Goal: Task Accomplishment & Management: Use online tool/utility

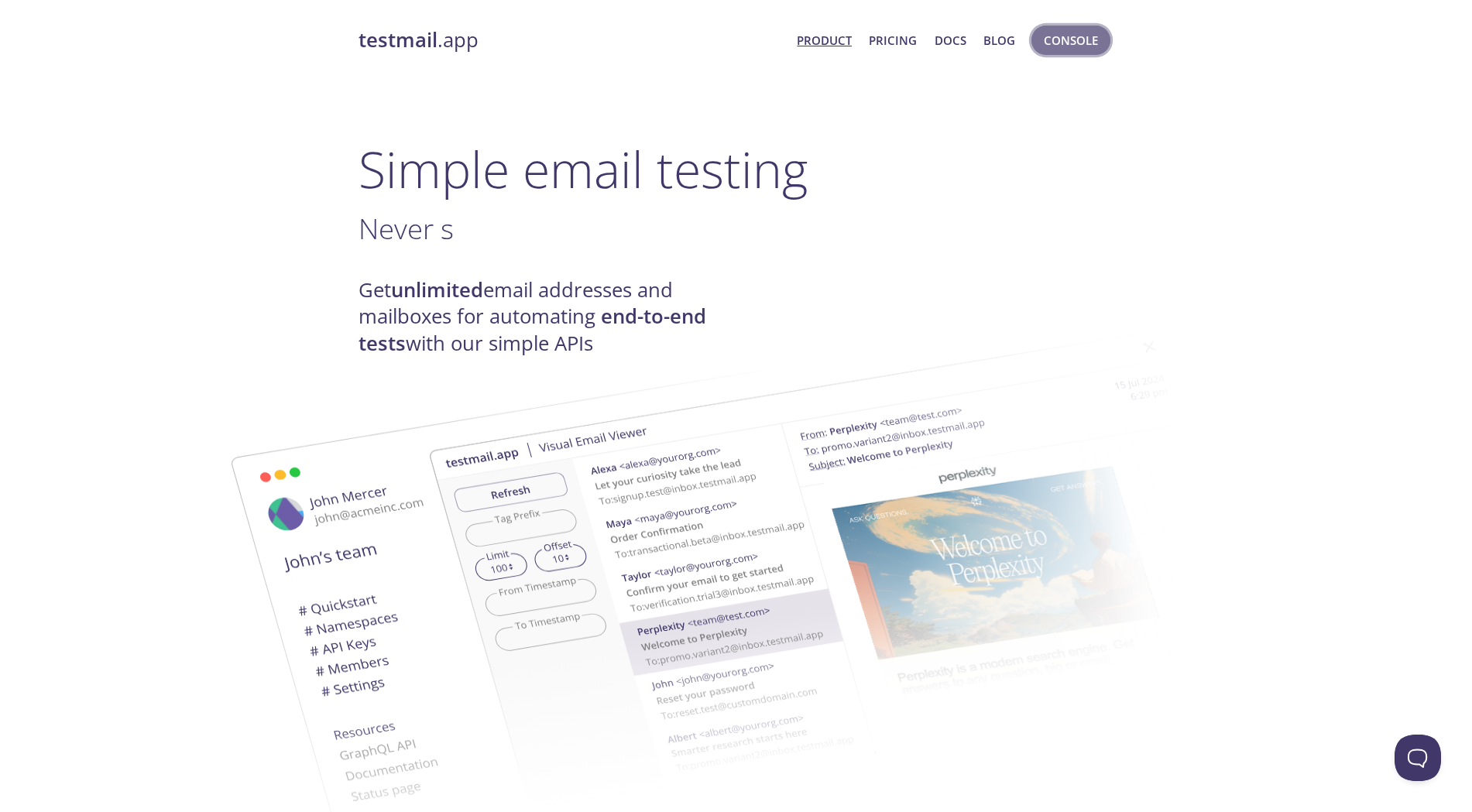
click at [1064, 44] on span "Console" at bounding box center [1071, 41] width 54 height 20
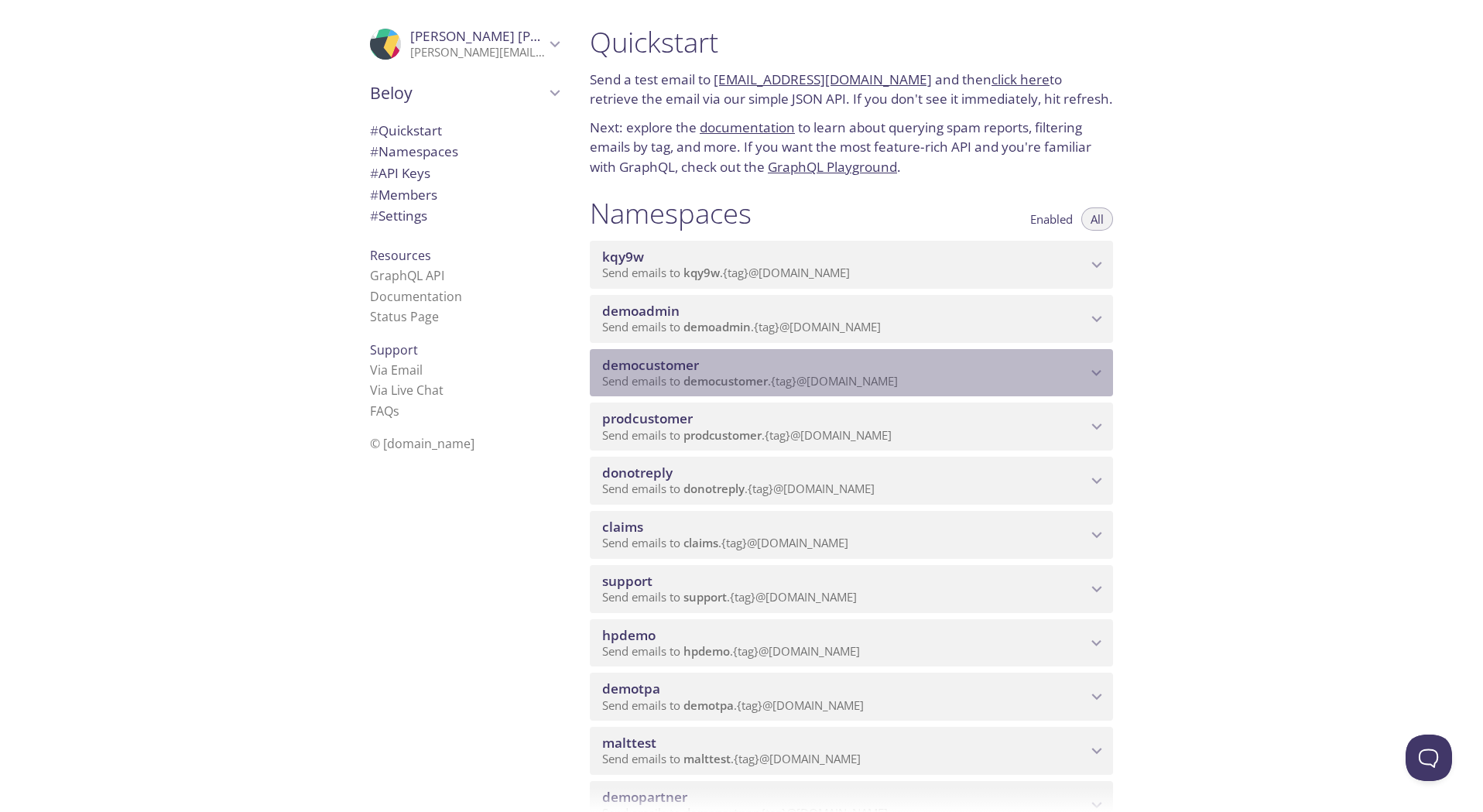
click at [682, 381] on span "Send emails to democustomer . {tag} @[DOMAIN_NAME]" at bounding box center [750, 381] width 296 height 16
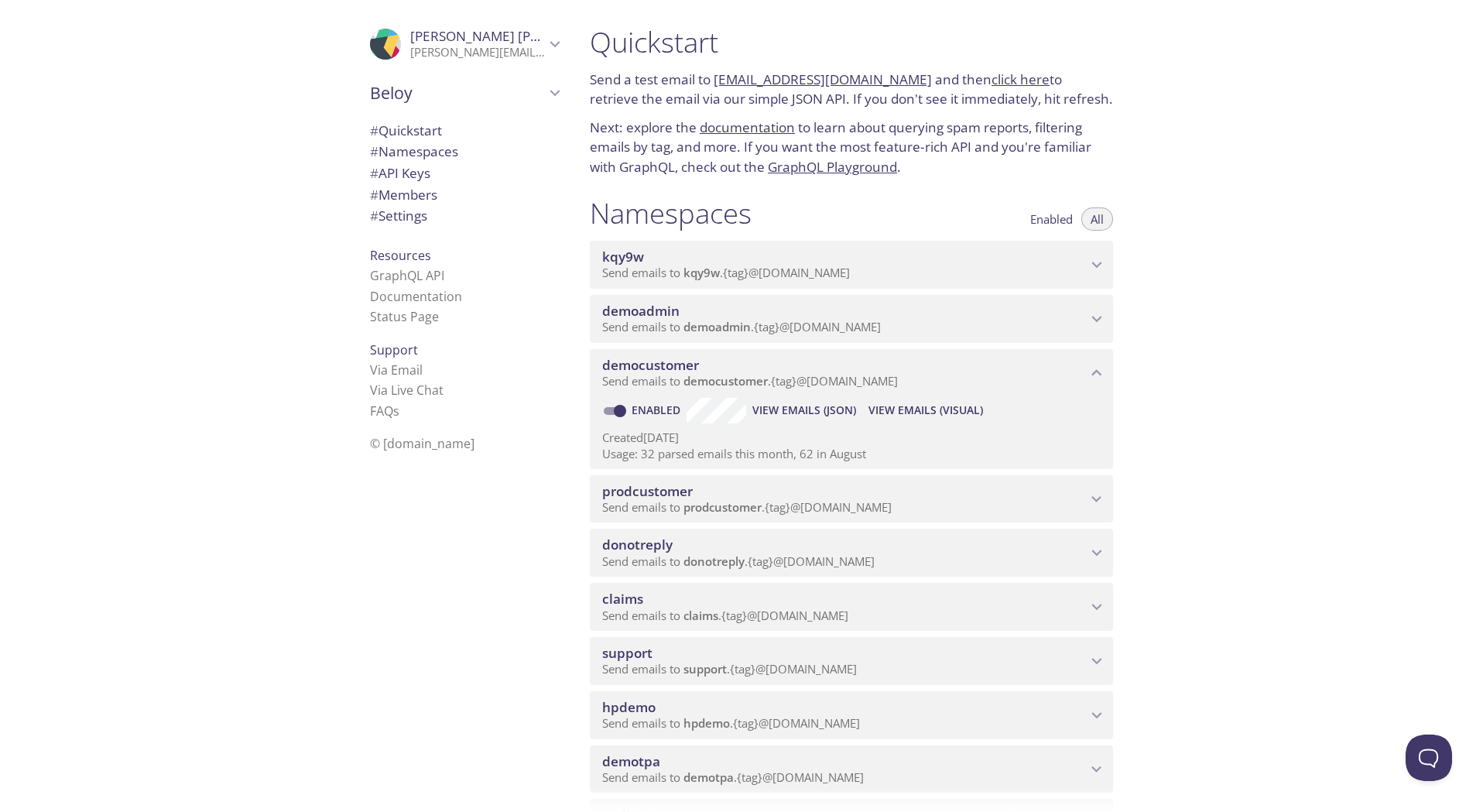
click at [910, 413] on span "View Emails (Visual)" at bounding box center [925, 410] width 115 height 19
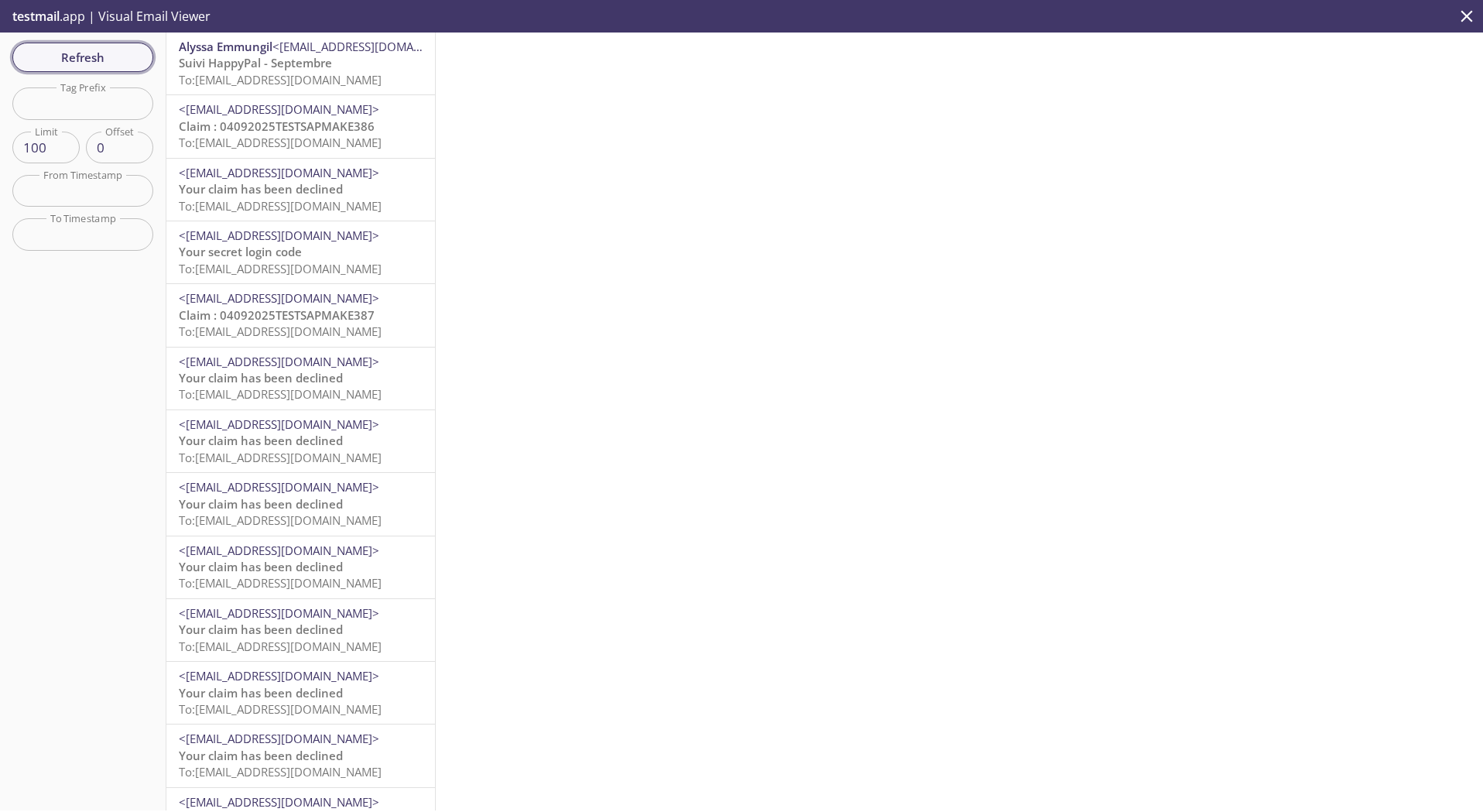
click at [103, 60] on span "Refresh" at bounding box center [83, 58] width 116 height 20
click at [282, 68] on span "Activate your account within 24 hours!" at bounding box center [287, 62] width 217 height 16
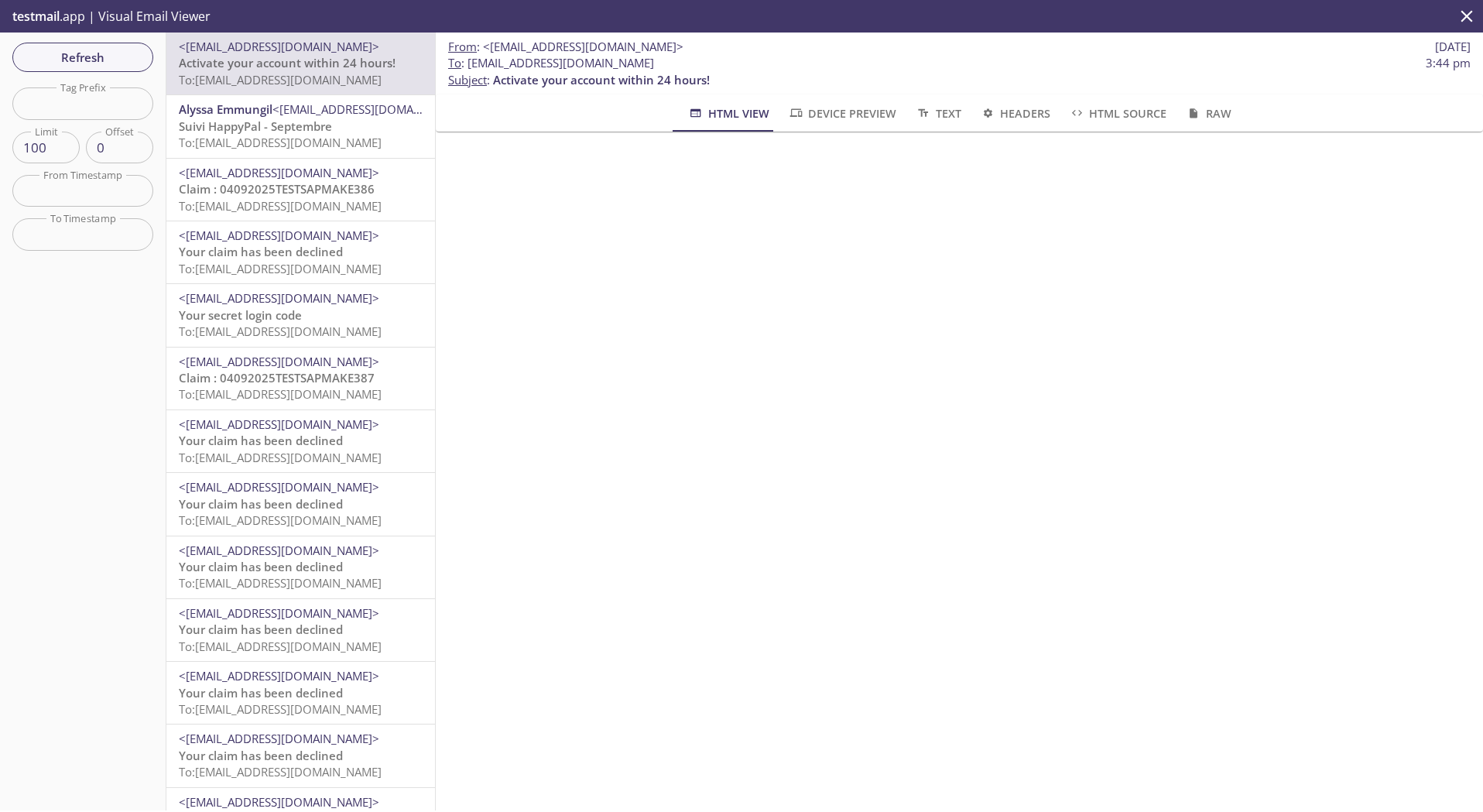
drag, startPoint x: 467, startPoint y: 62, endPoint x: 749, endPoint y: 63, distance: 282.0
click at [654, 63] on span "To : [EMAIL_ADDRESS][DOMAIN_NAME]" at bounding box center [552, 62] width 206 height 16
copy span "[EMAIL_ADDRESS][DOMAIN_NAME]"
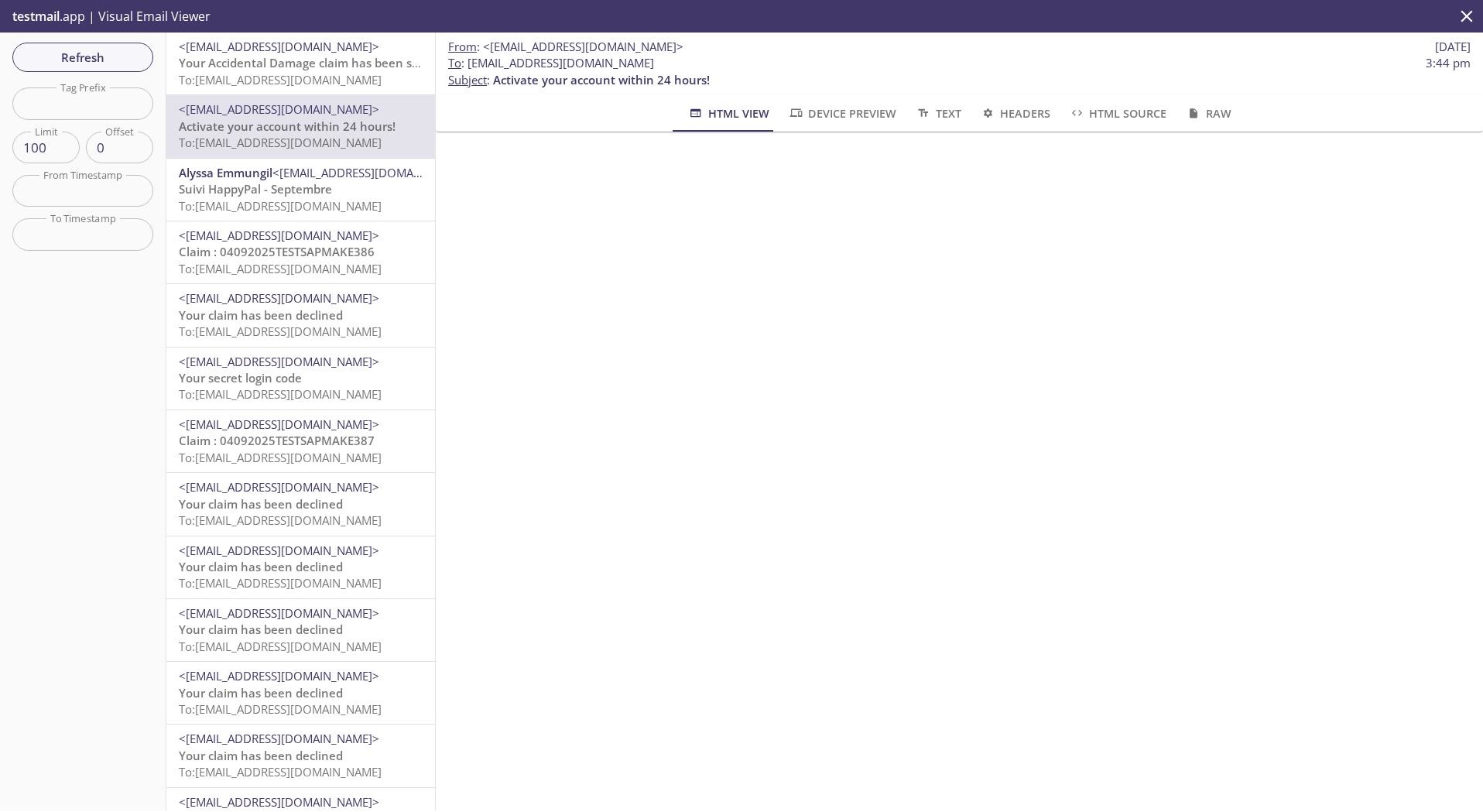
copy span "[EMAIL_ADDRESS][DOMAIN_NAME]"
click at [100, 55] on span "Refresh" at bounding box center [83, 58] width 116 height 20
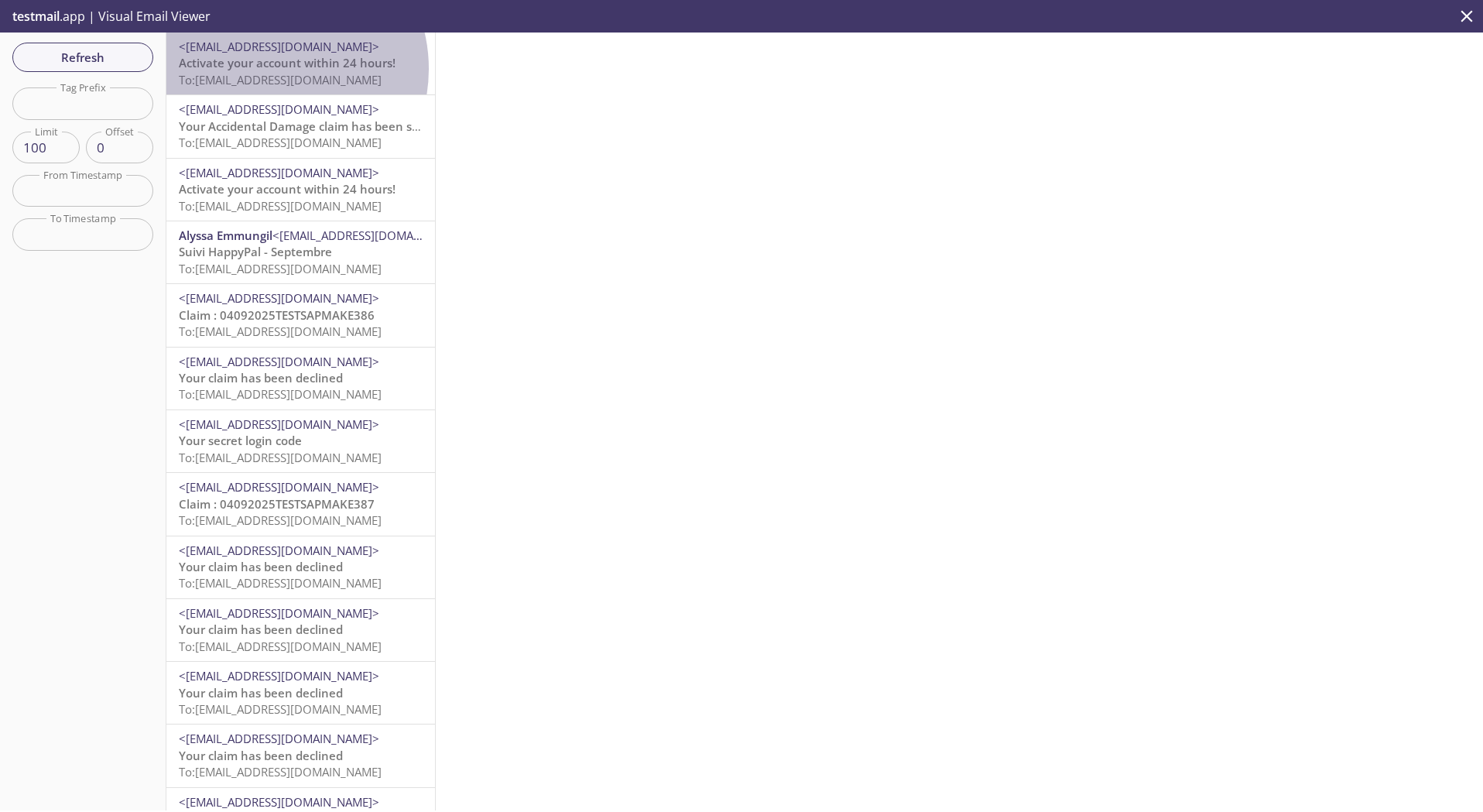
click at [270, 69] on span "Activate your account within 24 hours!" at bounding box center [287, 62] width 217 height 16
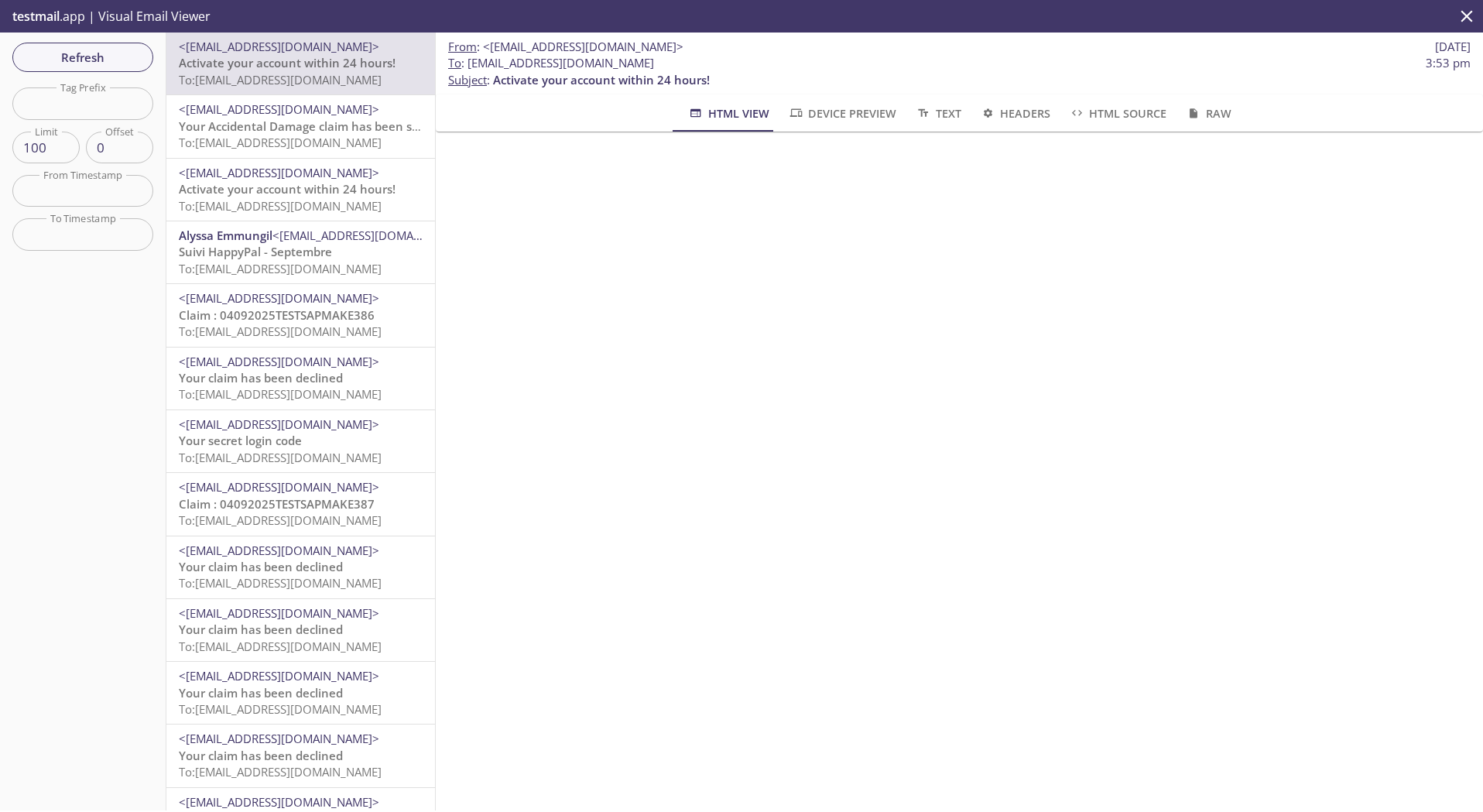
drag, startPoint x: 759, startPoint y: 62, endPoint x: 467, endPoint y: 68, distance: 292.1
click at [467, 68] on span "To : [EMAIL_ADDRESS][DOMAIN_NAME] 3:53 pm" at bounding box center [960, 62] width 1023 height 16
copy span "[EMAIL_ADDRESS][DOMAIN_NAME]"
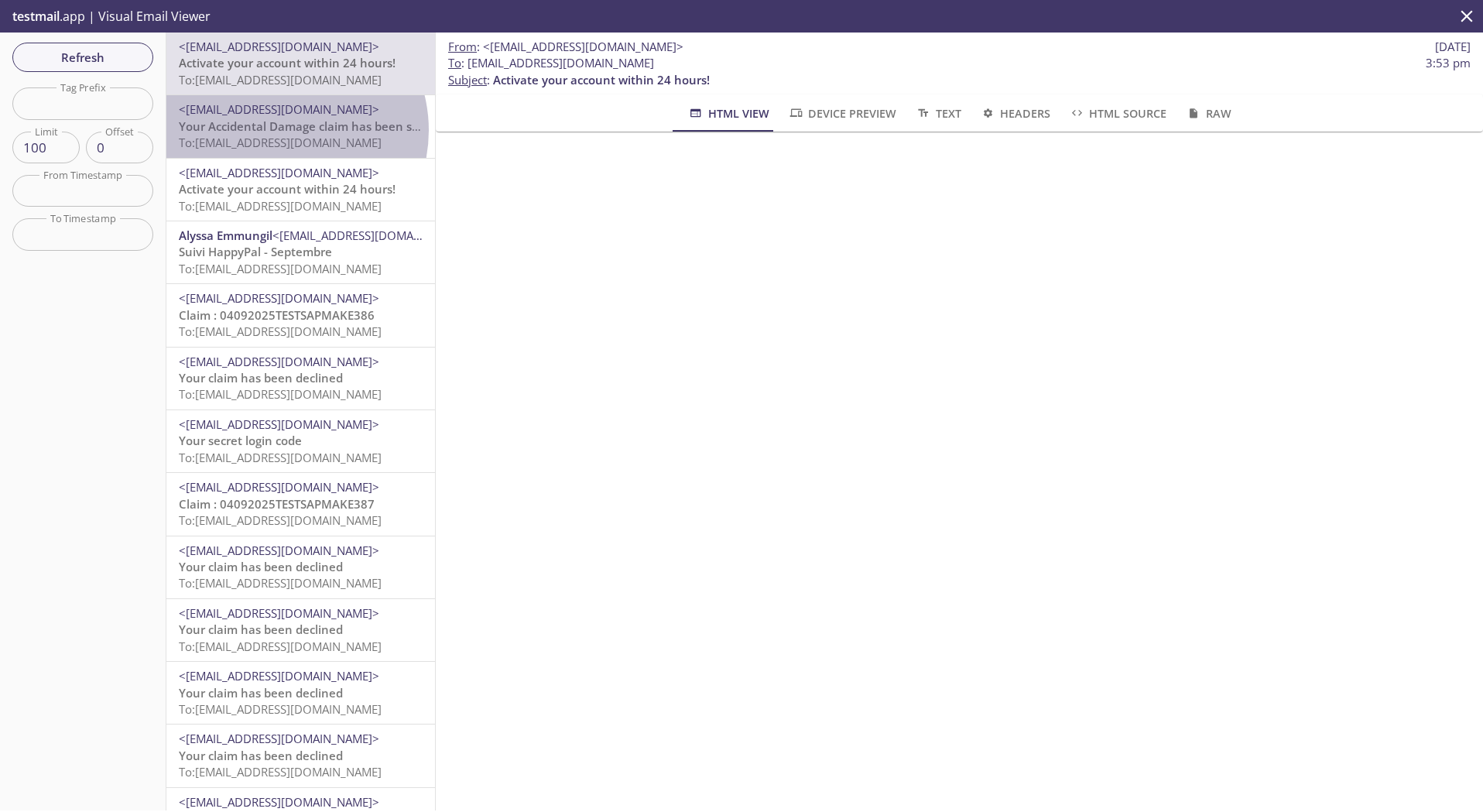
click at [279, 130] on span "Your Accidental Damage claim has been submitted" at bounding box center [321, 126] width 285 height 16
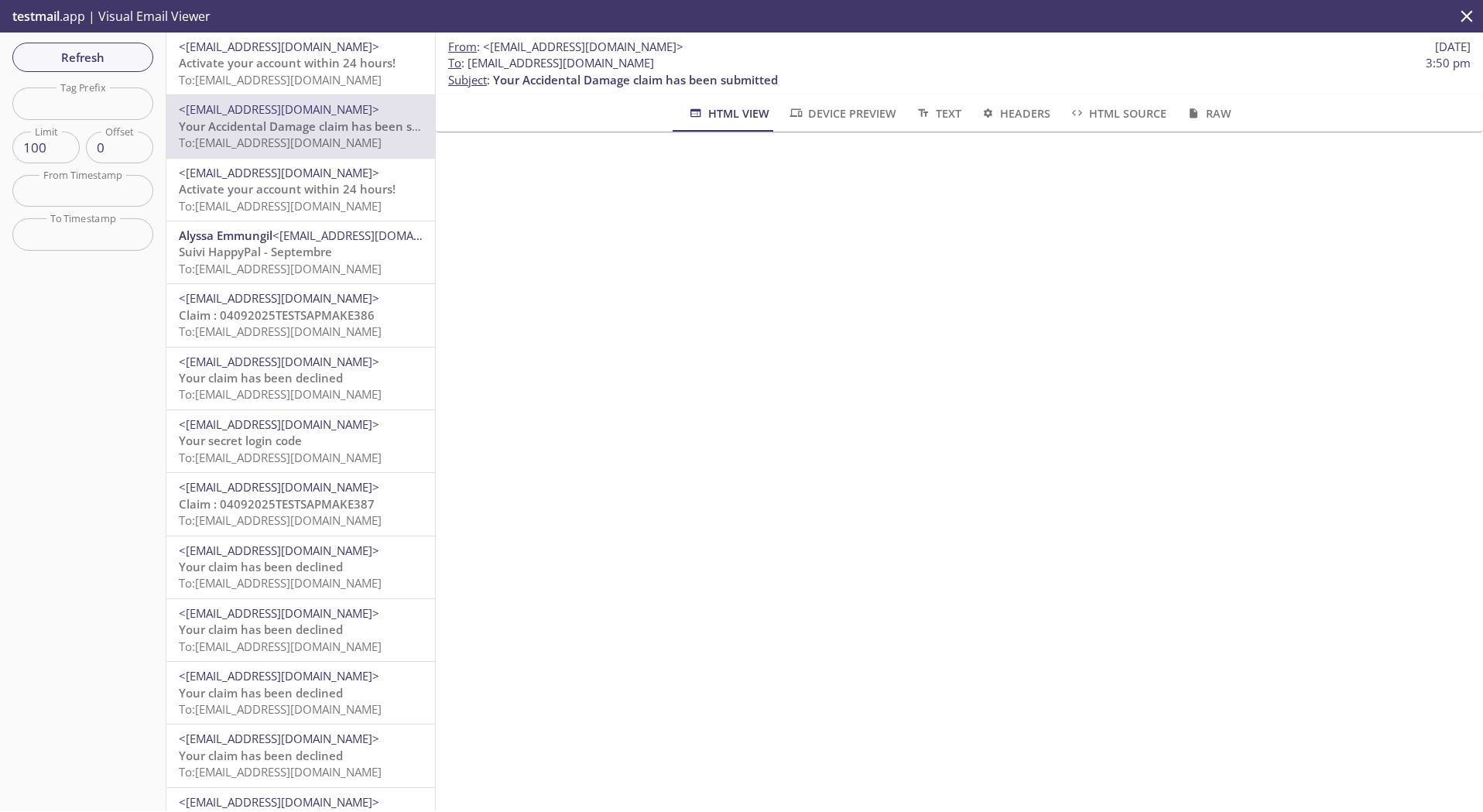
drag, startPoint x: 754, startPoint y: 64, endPoint x: 469, endPoint y: 67, distance: 285.0
click at [469, 67] on span "To : [EMAIL_ADDRESS][DOMAIN_NAME] 3:50 pm" at bounding box center [960, 62] width 1023 height 16
copy span "[EMAIL_ADDRESS][DOMAIN_NAME]"
click at [243, 49] on span "<[EMAIL_ADDRESS][DOMAIN_NAME]>" at bounding box center [279, 47] width 200 height 16
